Goal: Find specific page/section: Find specific page/section

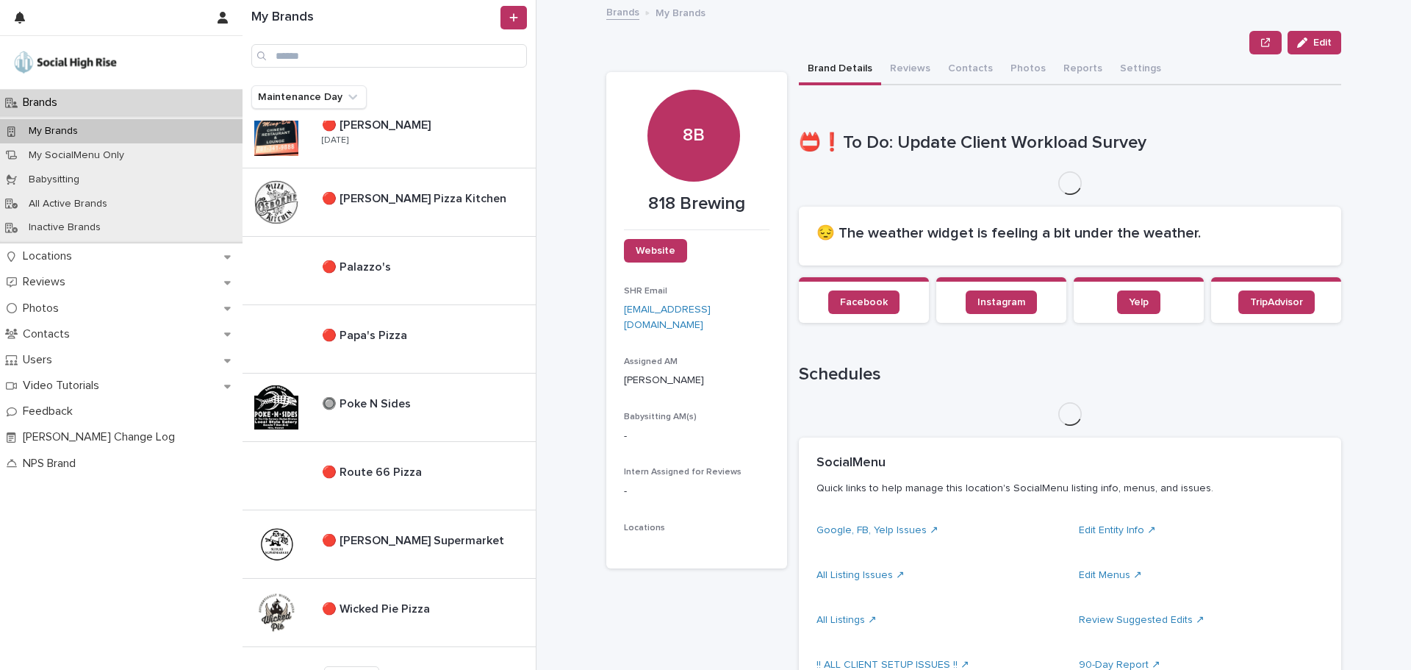
scroll to position [1381, 0]
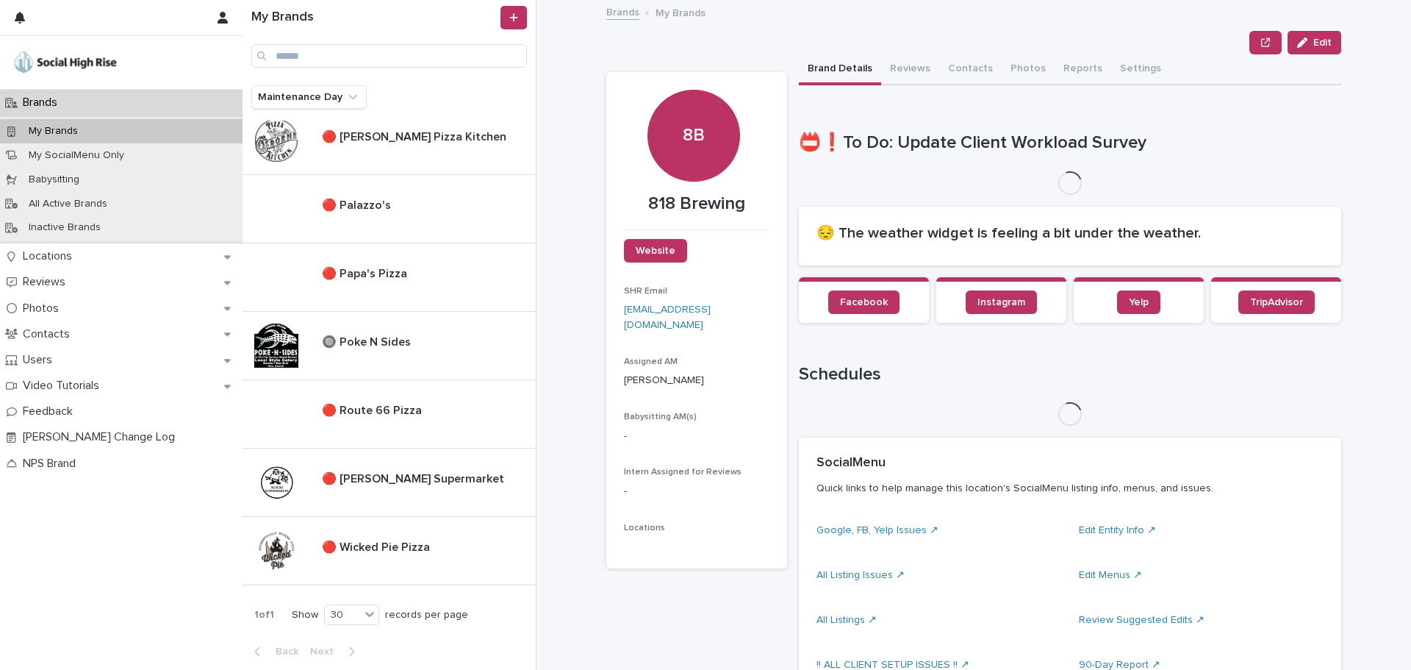
click at [365, 592] on div "🔴 818 Brewing 🔴 818 Brewing 🔴 [PERSON_NAME] Restaurant 🔴 [PERSON_NAME] Restaura…" at bounding box center [389, 395] width 293 height 549
click at [379, 554] on p "🔴 Wicked Pie Pizza" at bounding box center [377, 545] width 111 height 17
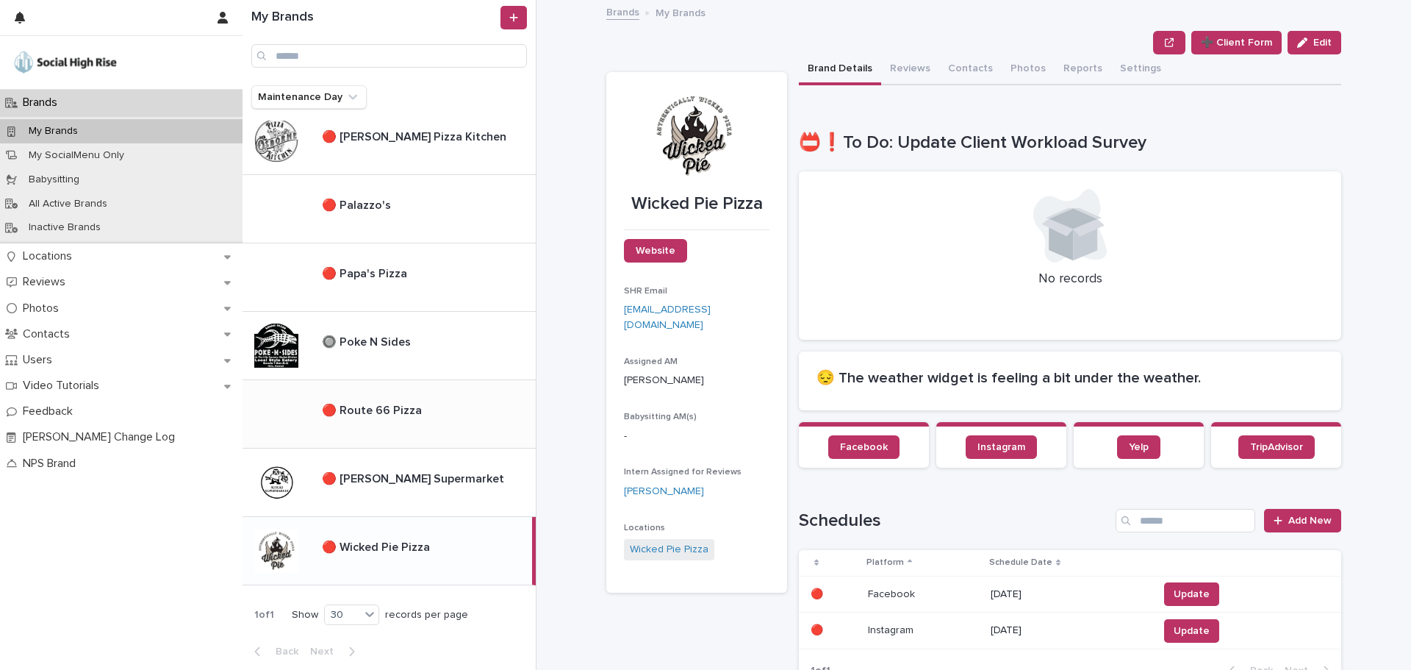
click at [355, 418] on div "🔴 Route 66 Pizza 🔴 Route 66 Pizza" at bounding box center [423, 414] width 226 height 32
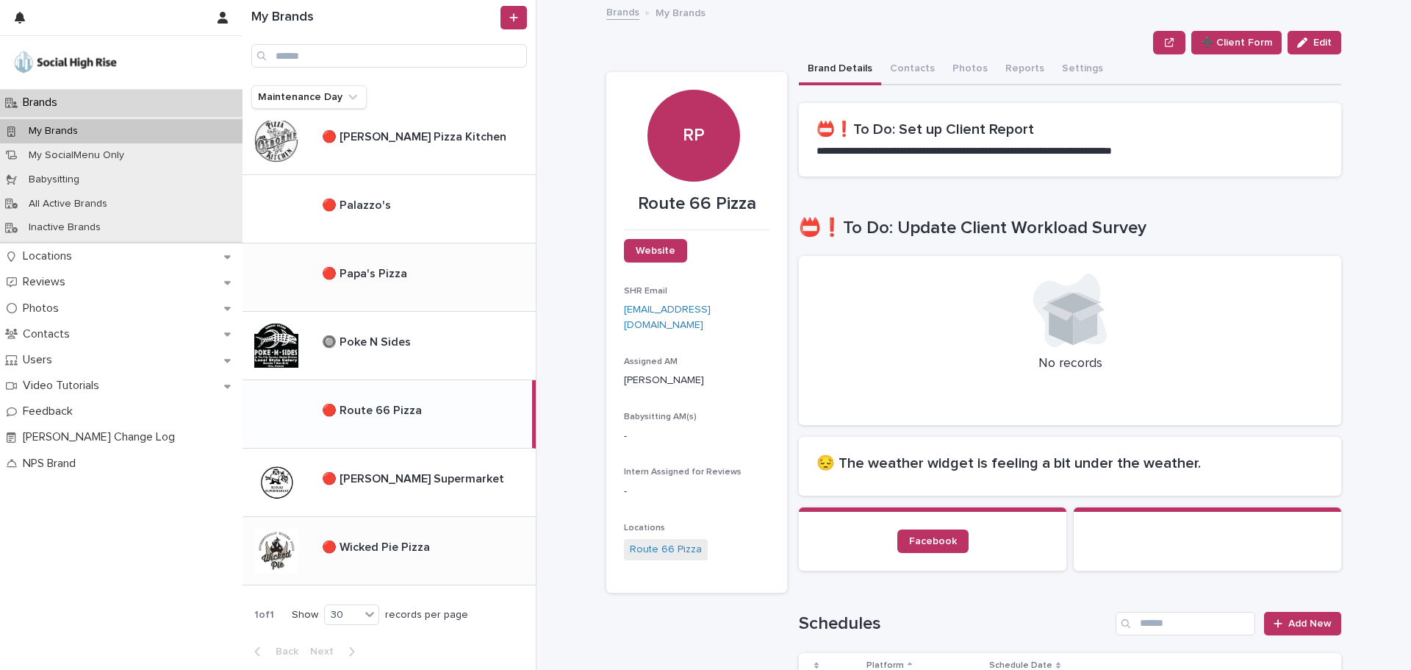
click at [362, 270] on p "🔴 Papa's Pizza" at bounding box center [366, 272] width 88 height 17
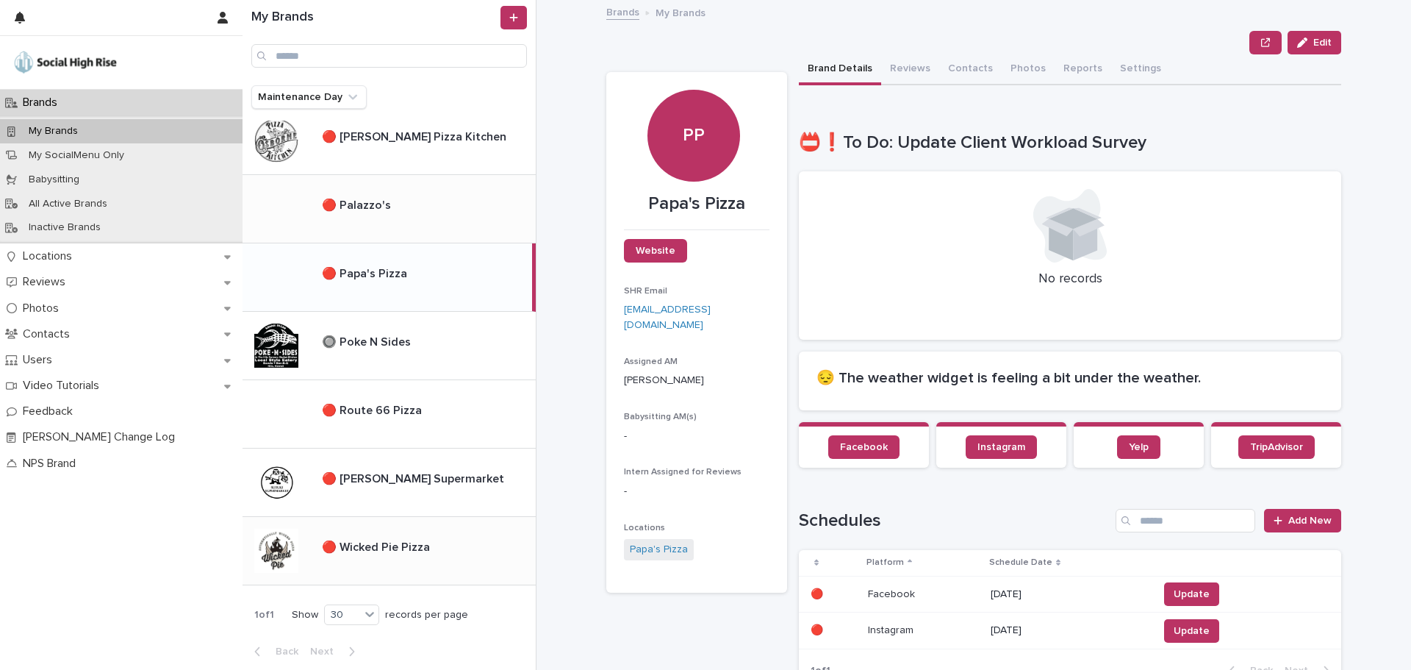
click at [385, 222] on div "🔴 Palazzo's 🔴 Palazzo's" at bounding box center [423, 209] width 226 height 32
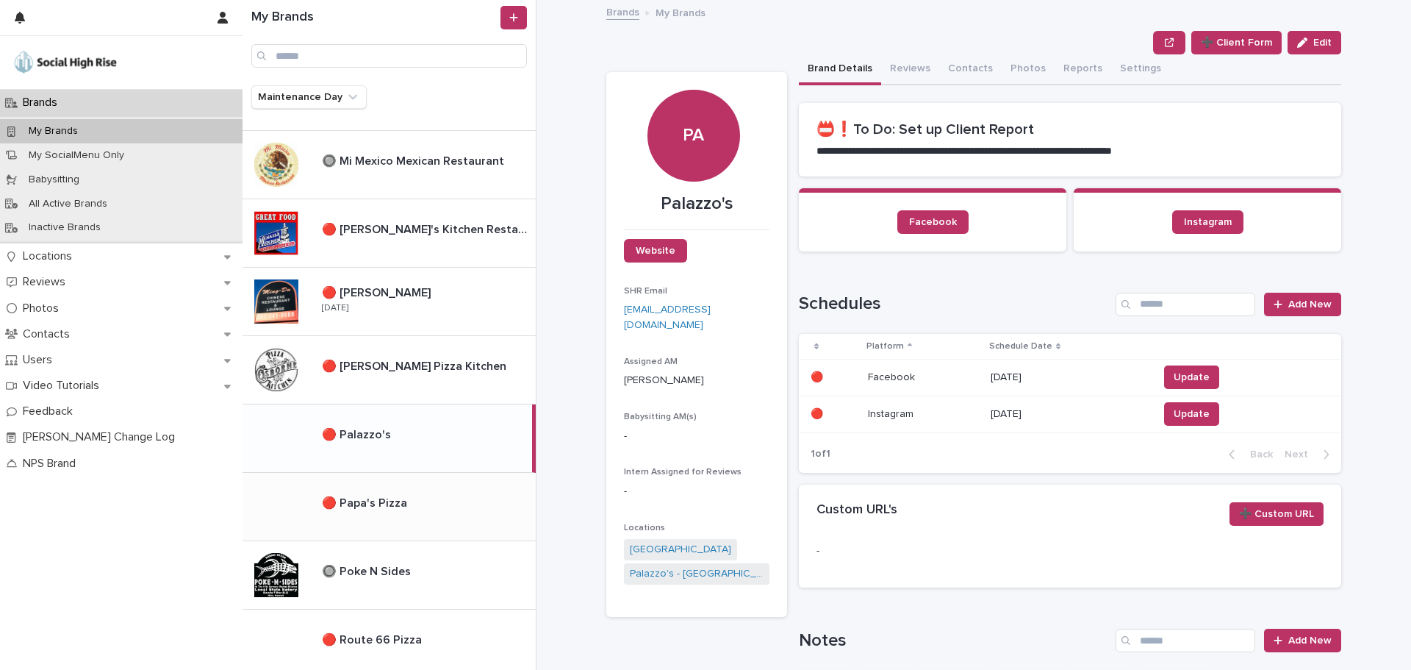
scroll to position [1121, 0]
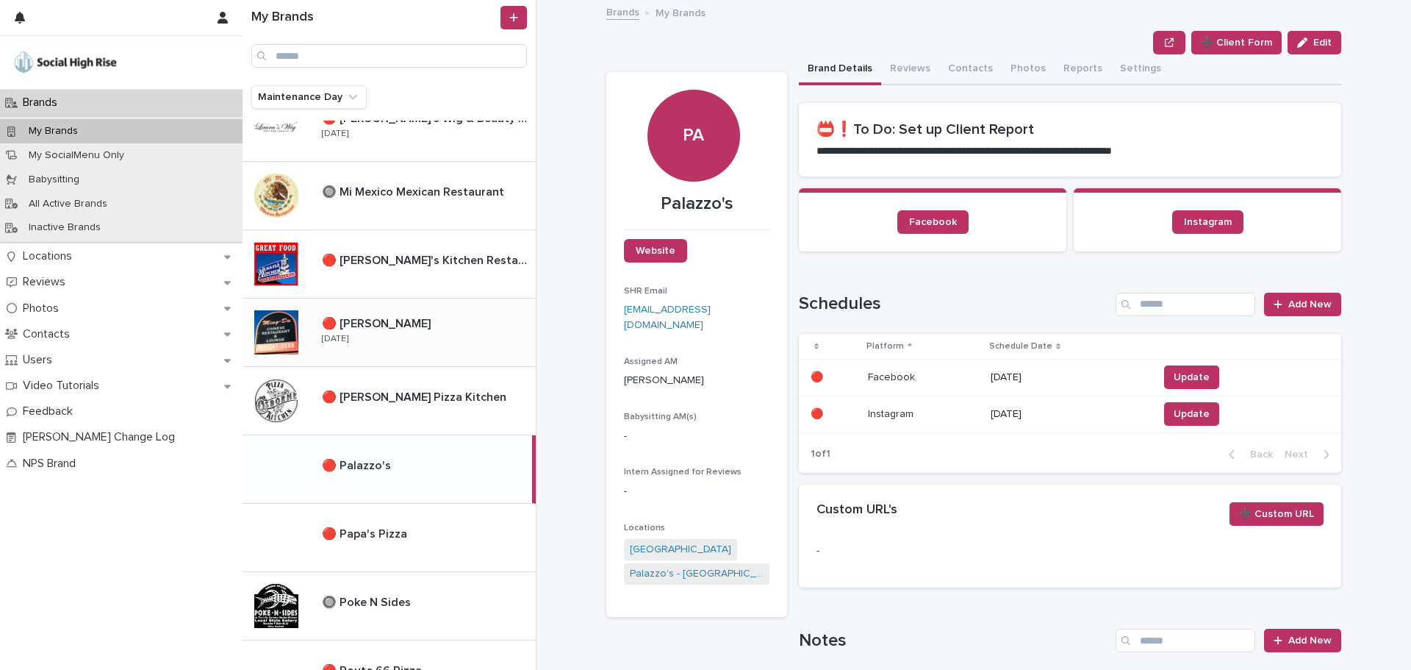
click at [380, 320] on p "🔴 [PERSON_NAME]" at bounding box center [378, 322] width 112 height 17
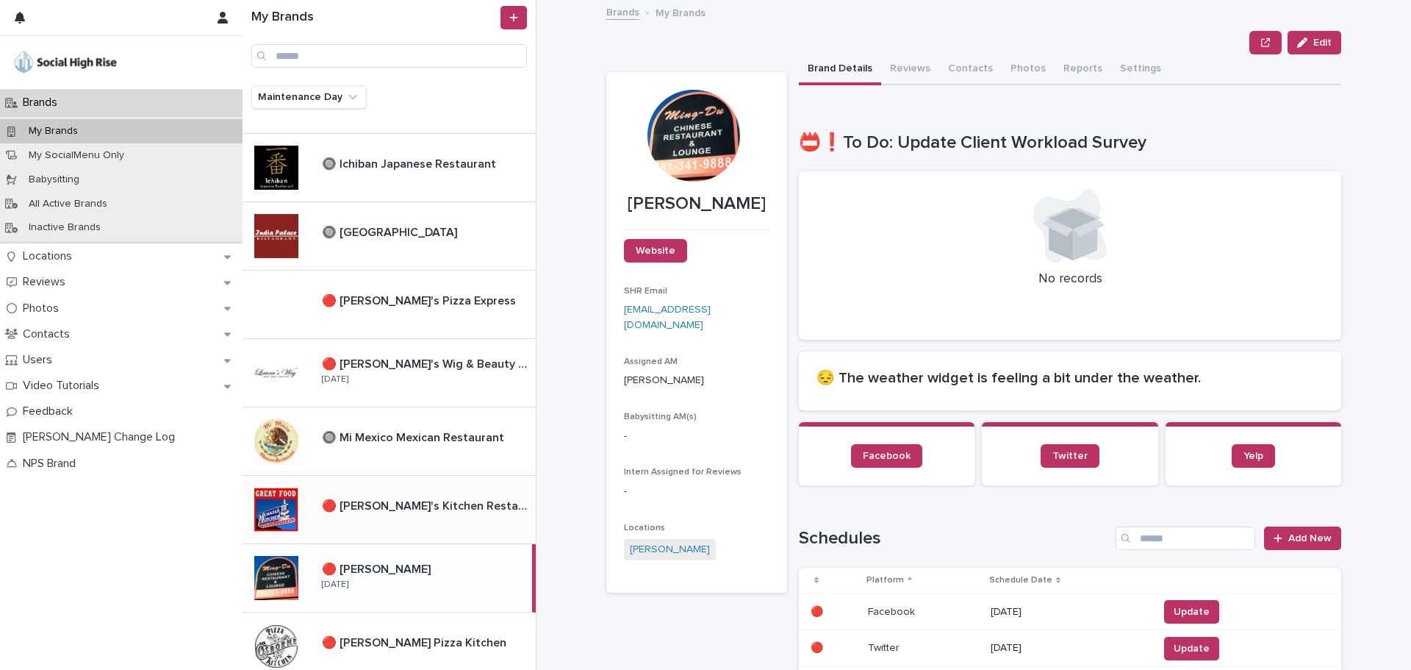
scroll to position [875, 0]
click at [409, 372] on p "🔴 [PERSON_NAME]'s Wig & Beauty Supply and Salon" at bounding box center [427, 363] width 211 height 17
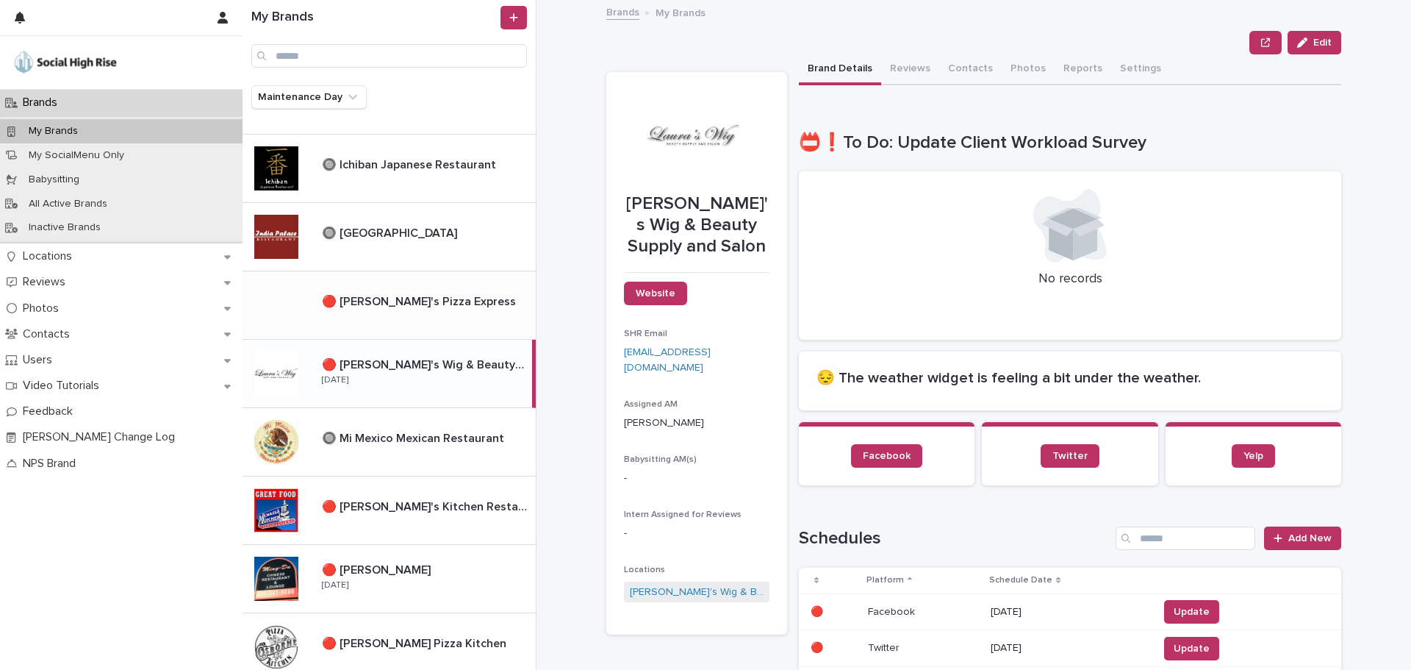
click at [386, 312] on div "🔴 [PERSON_NAME]'s Pizza Express 🔴 [PERSON_NAME]'s Pizza Express" at bounding box center [423, 305] width 226 height 32
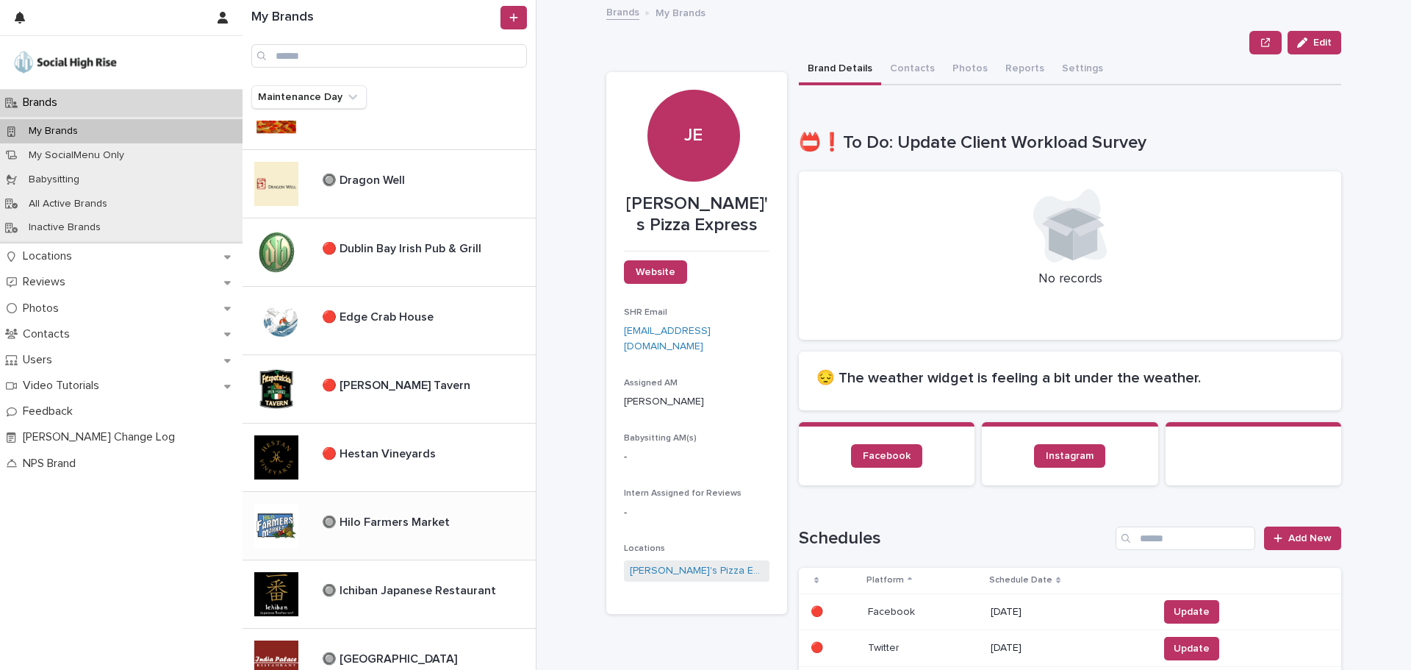
scroll to position [355, 0]
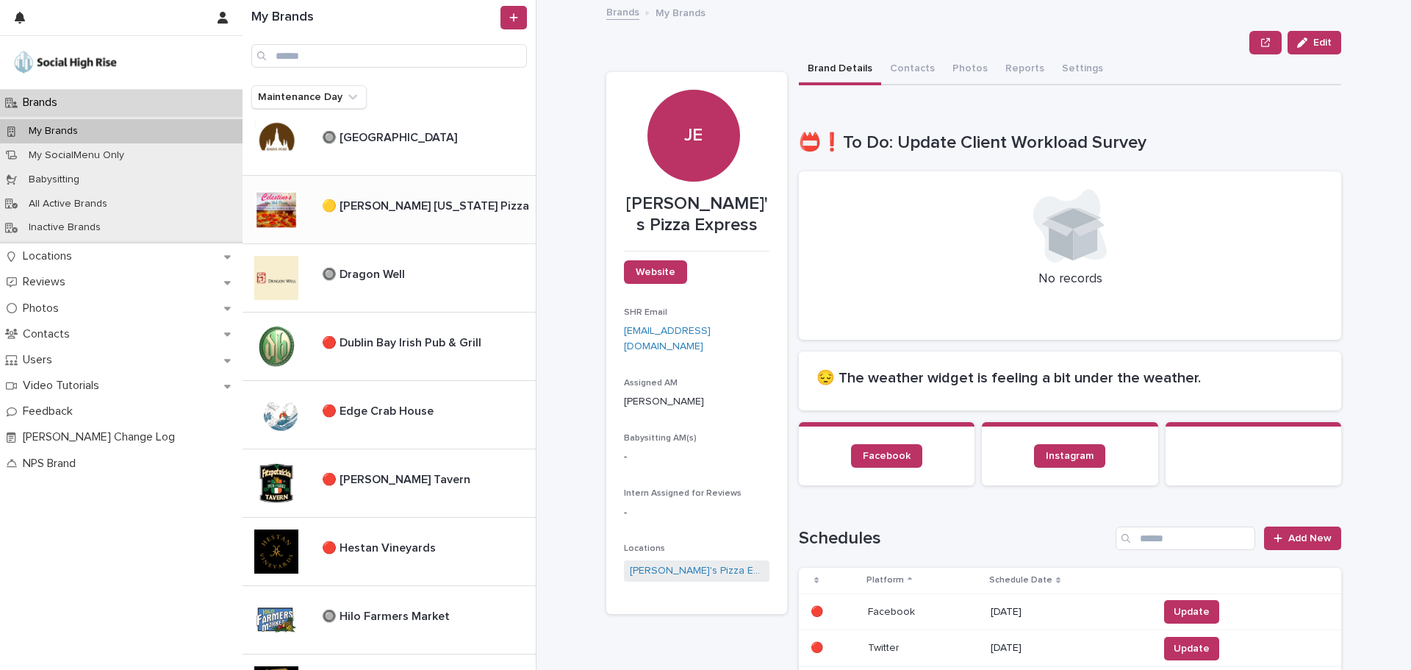
click at [470, 227] on div "🟡 [PERSON_NAME] [US_STATE] Pizza 🟡 [PERSON_NAME] [US_STATE] Pizza" at bounding box center [389, 210] width 293 height 68
